Goal: Entertainment & Leisure: Consume media (video, audio)

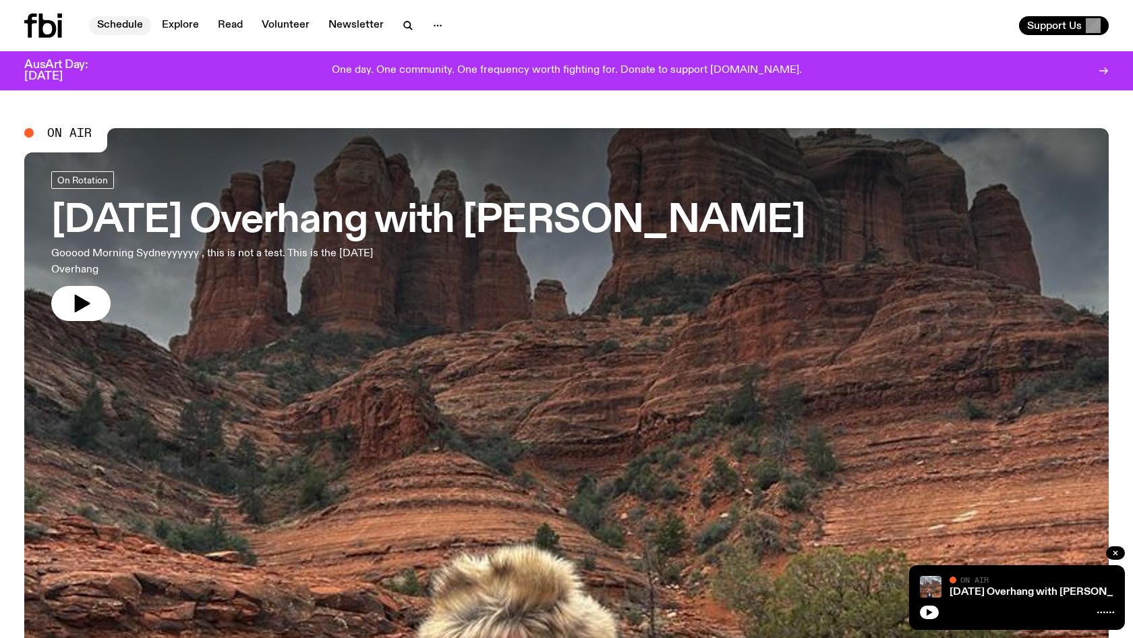
click at [112, 25] on link "Schedule" at bounding box center [120, 25] width 62 height 19
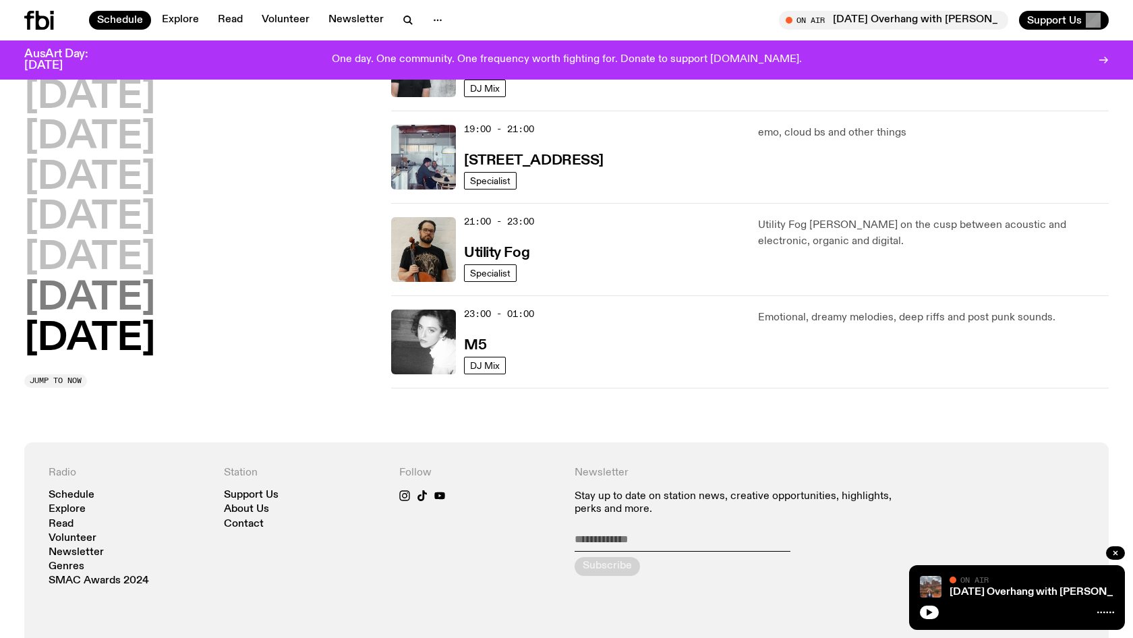
click at [93, 295] on h2 "[DATE]" at bounding box center [89, 299] width 131 height 38
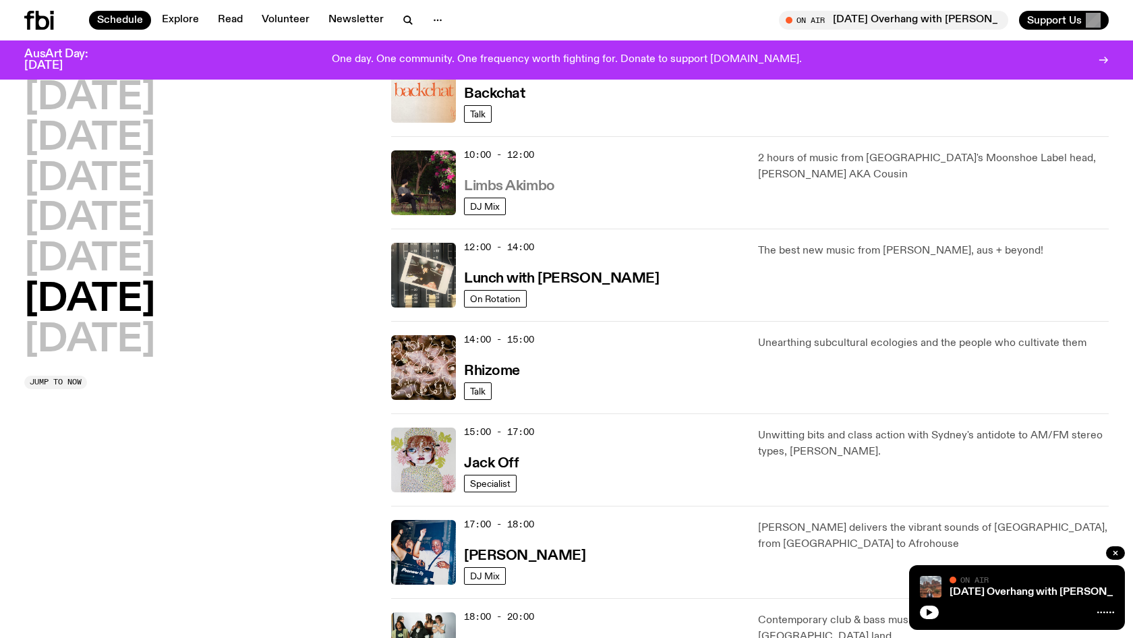
click at [513, 192] on h3 "Limbs Akimbo" at bounding box center [509, 186] width 91 height 14
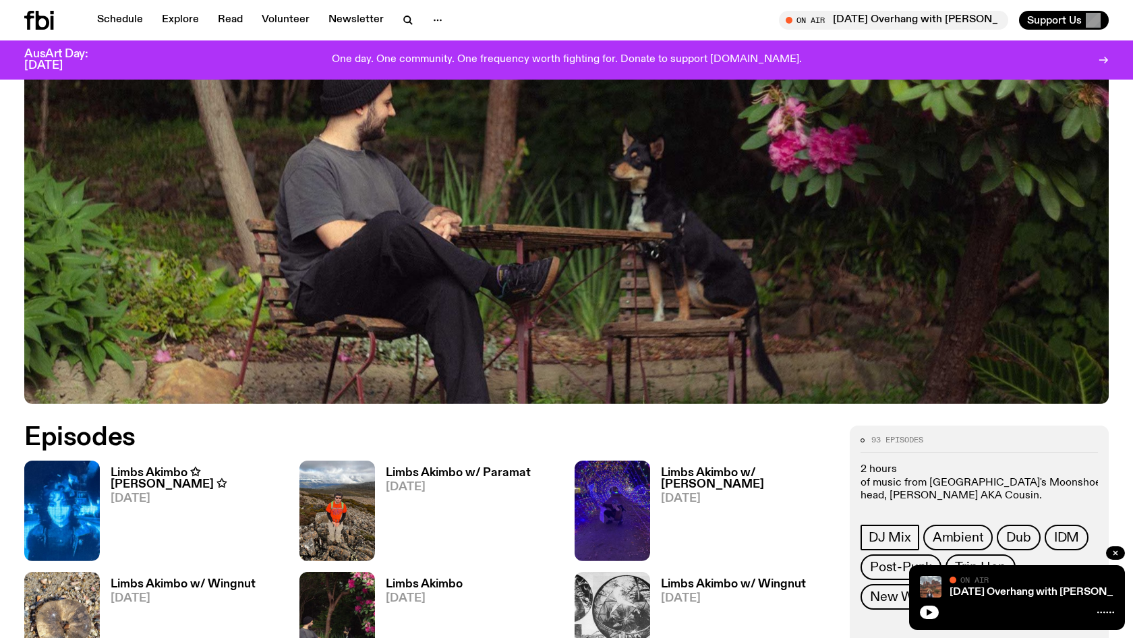
scroll to position [475, 0]
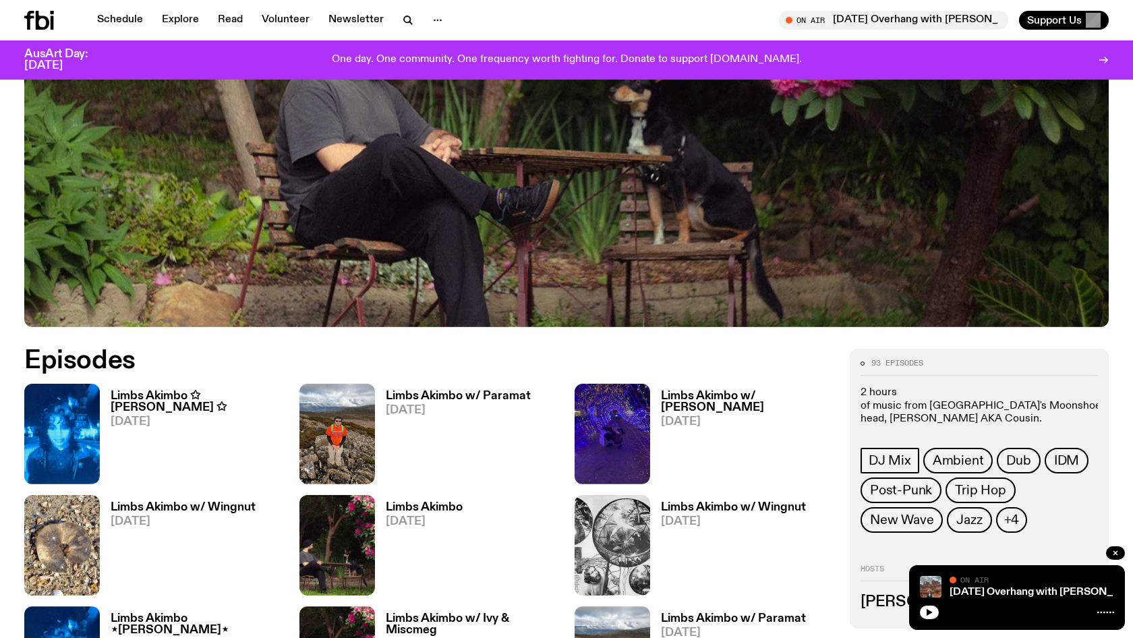
click at [127, 394] on h3 "Limbs Akimbo ✩ [PERSON_NAME] ✩" at bounding box center [197, 402] width 173 height 23
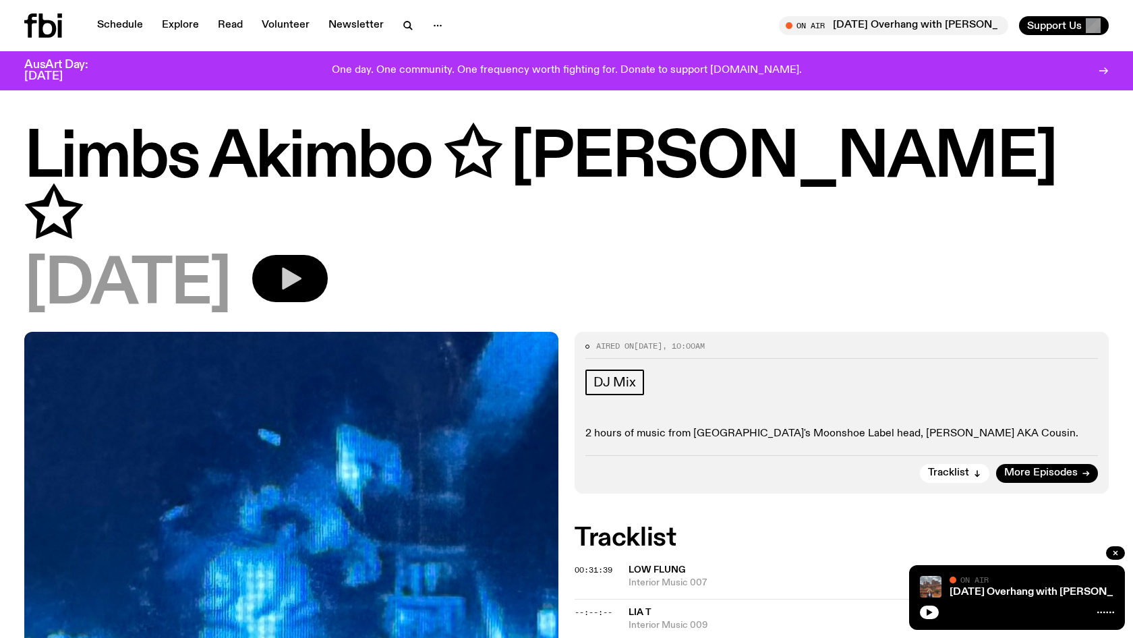
click at [310, 255] on button "button" at bounding box center [290, 278] width 76 height 47
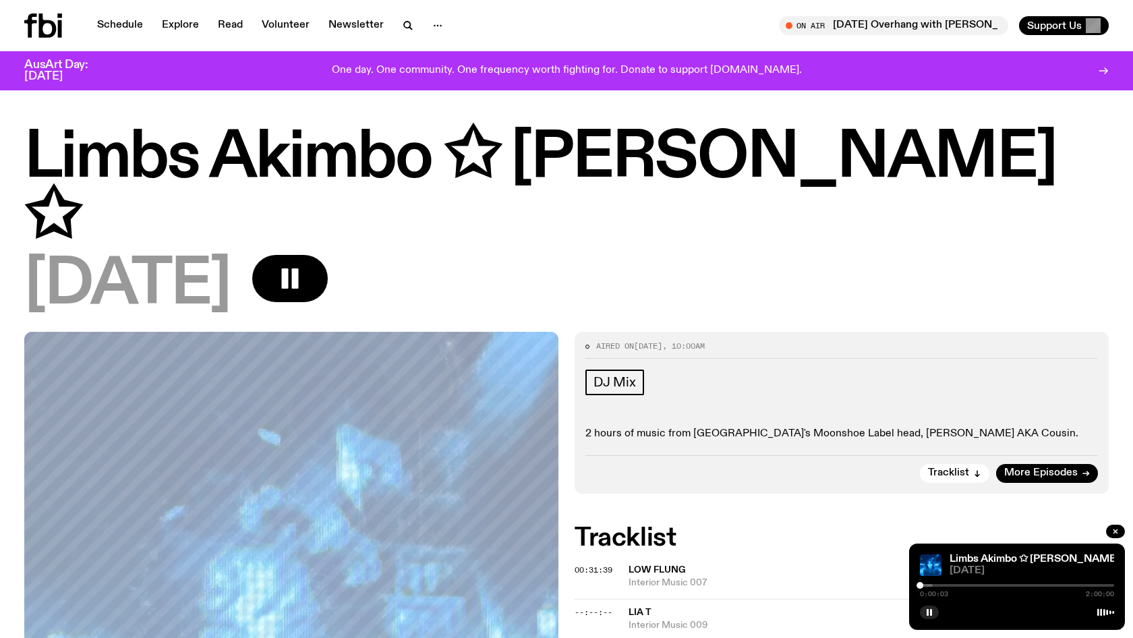
click at [911, 193] on div "Limbs Akimbo ✩ [PERSON_NAME] ✩ [DATE]" at bounding box center [566, 222] width 1085 height 188
